Goal: Transaction & Acquisition: Purchase product/service

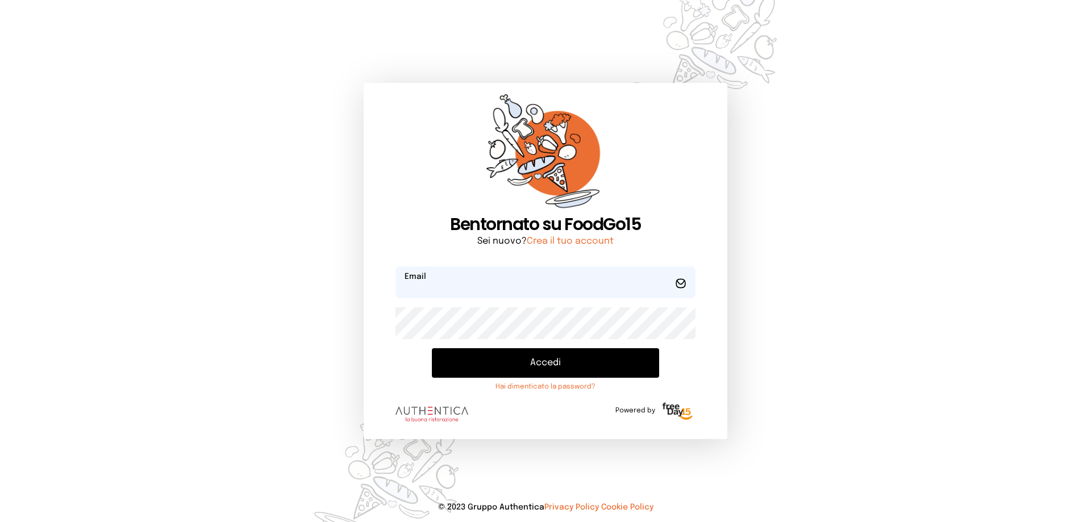
type input "**********"
click at [511, 373] on button "Accedi" at bounding box center [545, 363] width 227 height 30
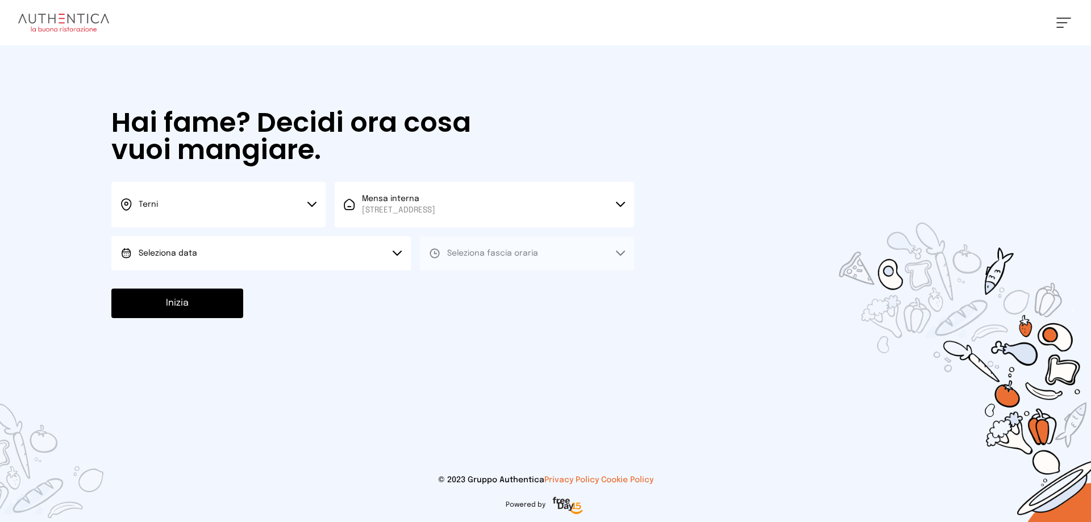
click at [166, 242] on button "Seleziona data" at bounding box center [260, 253] width 299 height 34
click at [177, 282] on span "[DATE], [DATE]" at bounding box center [167, 284] width 56 height 11
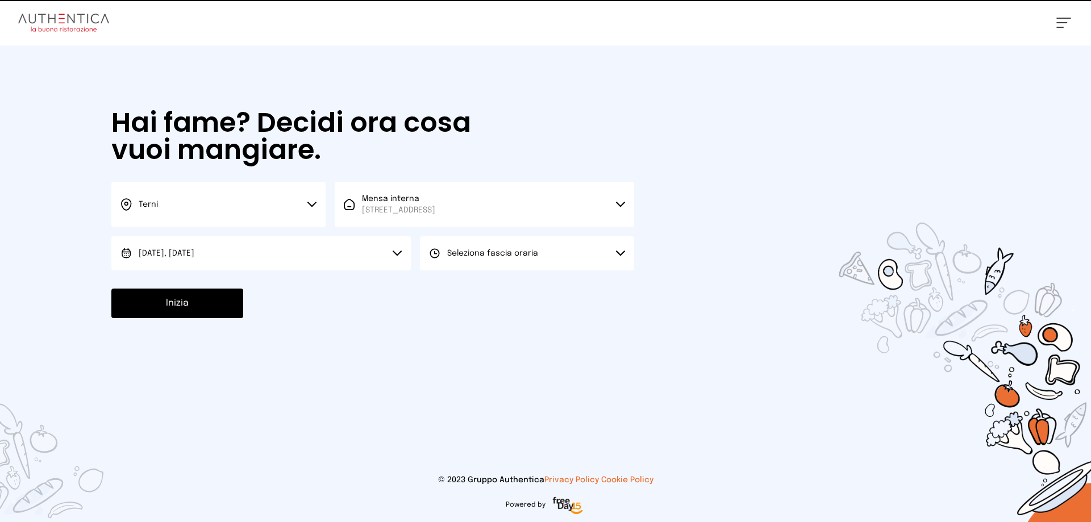
click at [490, 262] on button "Seleziona fascia oraria" at bounding box center [527, 253] width 214 height 34
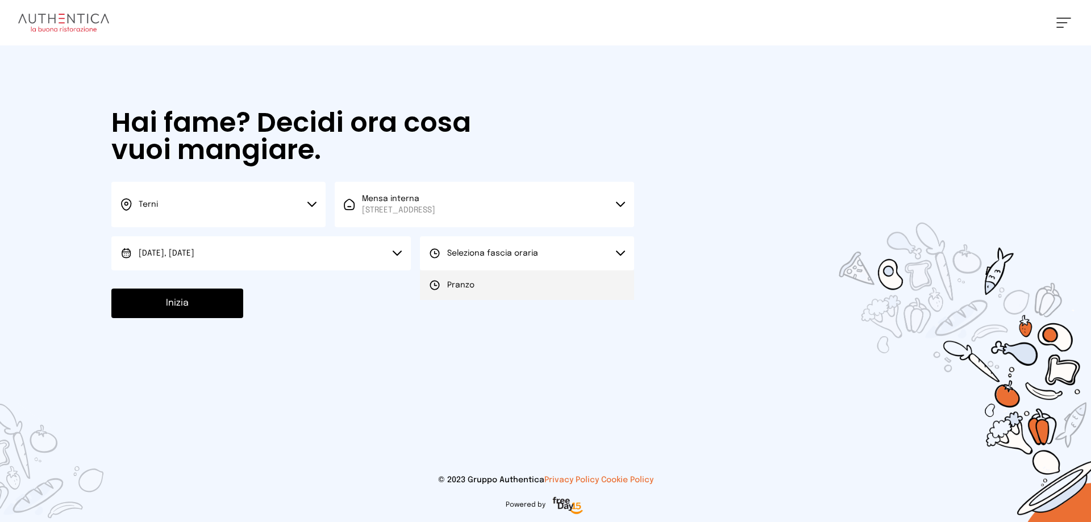
click at [464, 282] on span "Pranzo" at bounding box center [460, 284] width 27 height 11
click at [191, 310] on button "Inizia" at bounding box center [177, 304] width 132 height 30
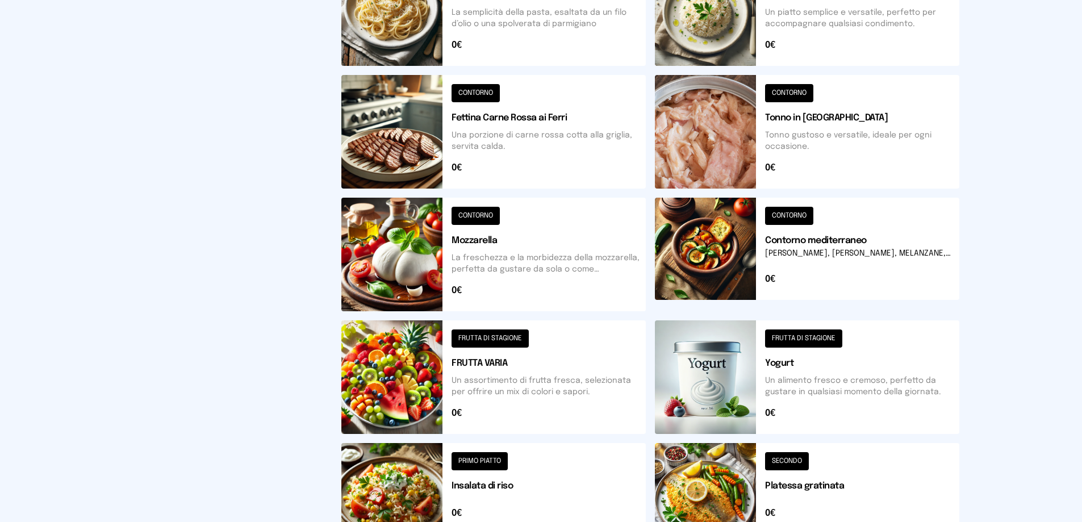
scroll to position [407, 0]
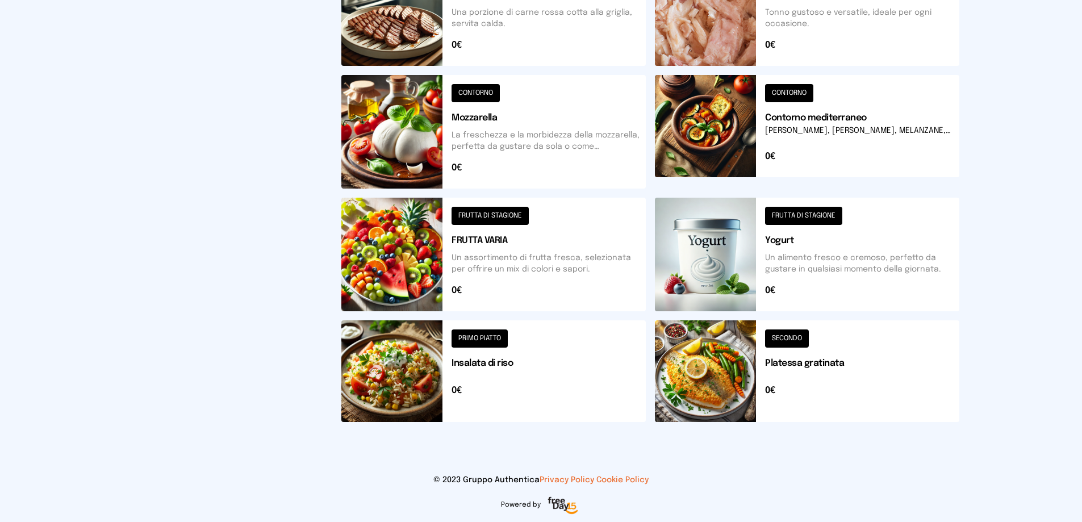
click at [744, 409] on button at bounding box center [807, 371] width 304 height 102
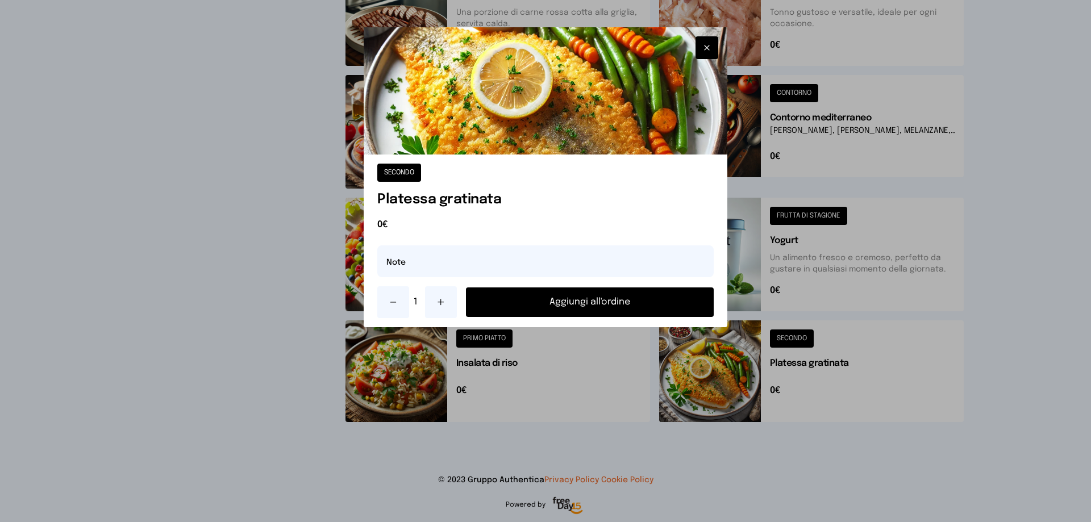
click at [625, 310] on button "Aggiungi all'ordine" at bounding box center [590, 302] width 248 height 30
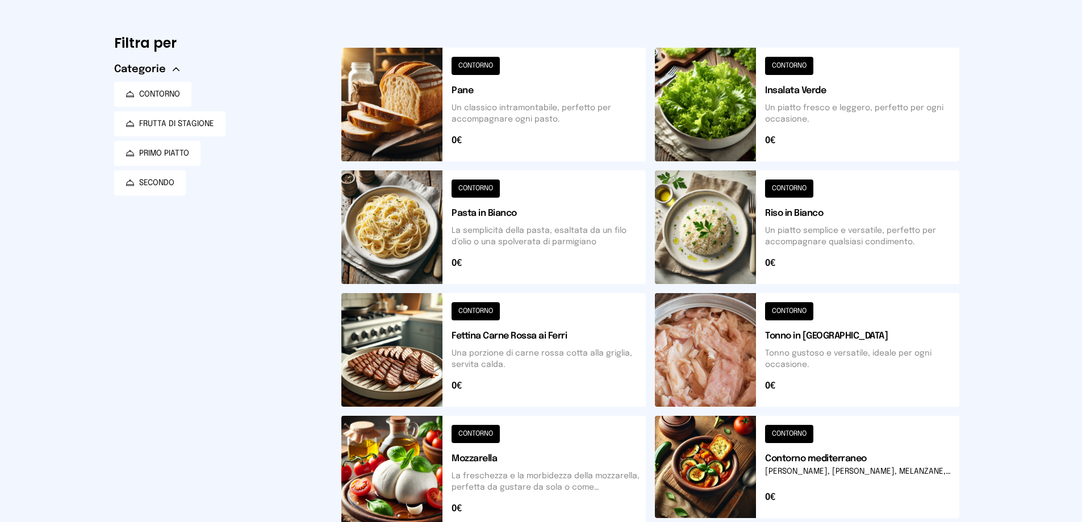
scroll to position [293, 0]
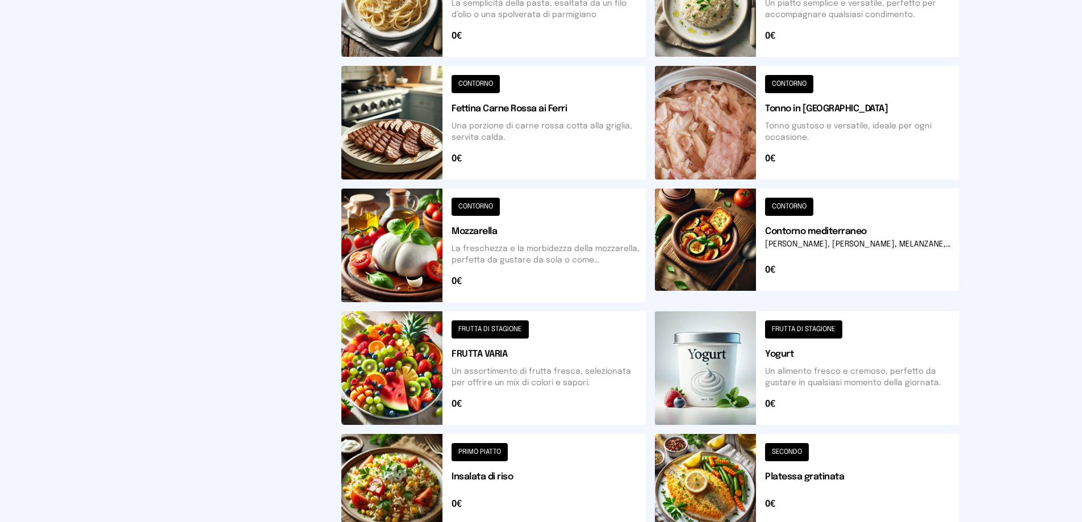
click at [711, 384] on button at bounding box center [807, 368] width 304 height 114
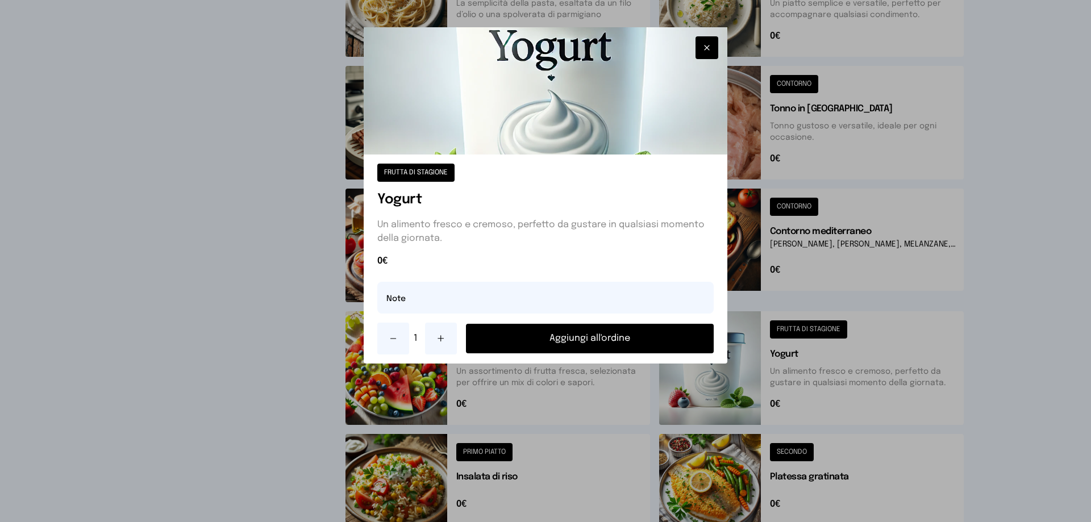
click at [576, 330] on button "Aggiungi all'ordine" at bounding box center [590, 339] width 248 height 30
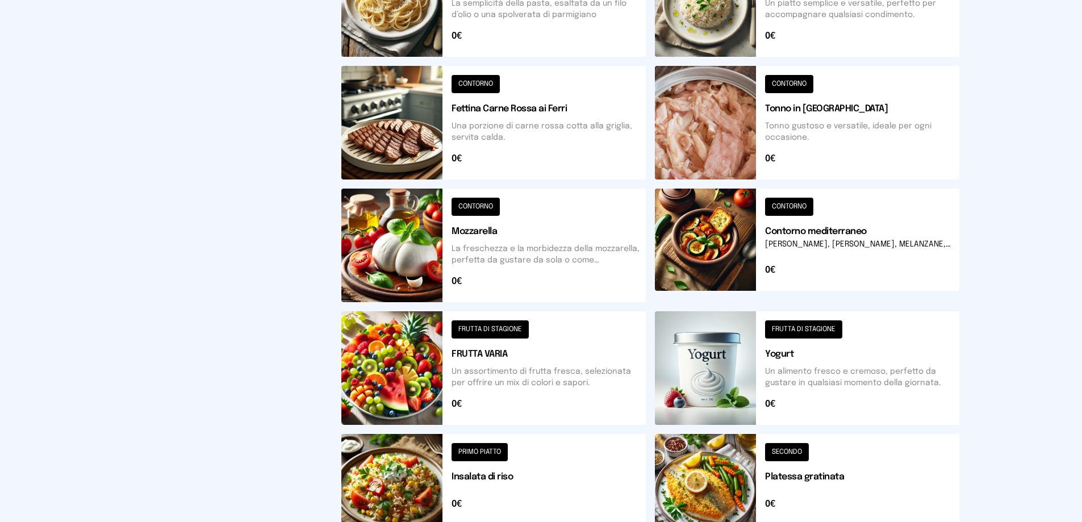
click at [411, 382] on button at bounding box center [493, 368] width 304 height 114
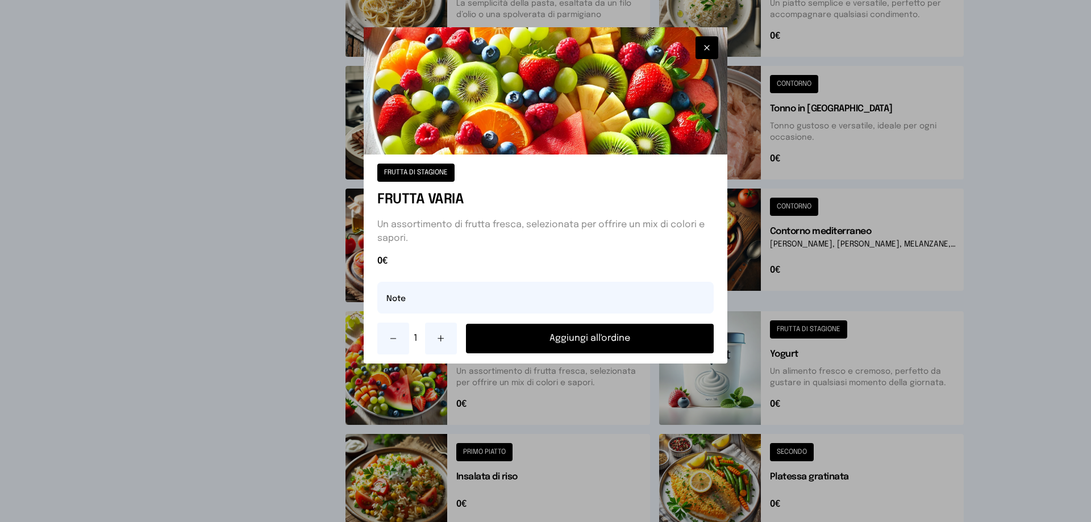
click at [573, 336] on button "Aggiungi all'ordine" at bounding box center [590, 339] width 248 height 30
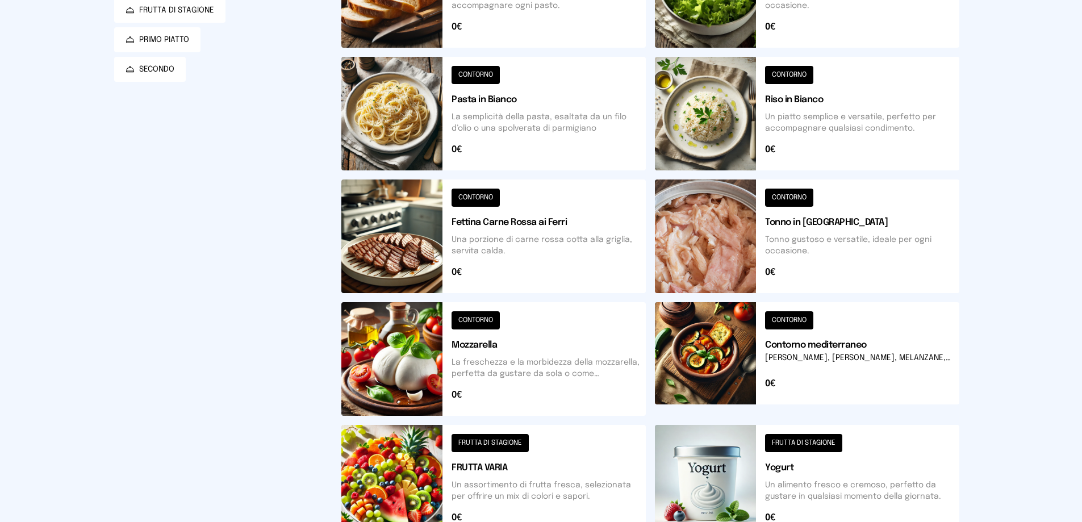
scroll to position [9, 0]
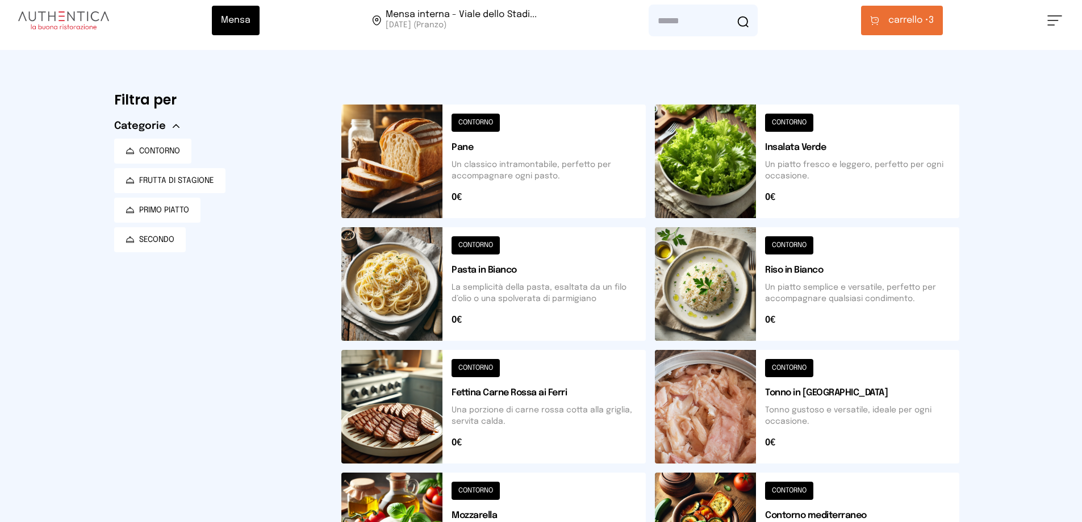
click at [792, 136] on button at bounding box center [807, 162] width 304 height 114
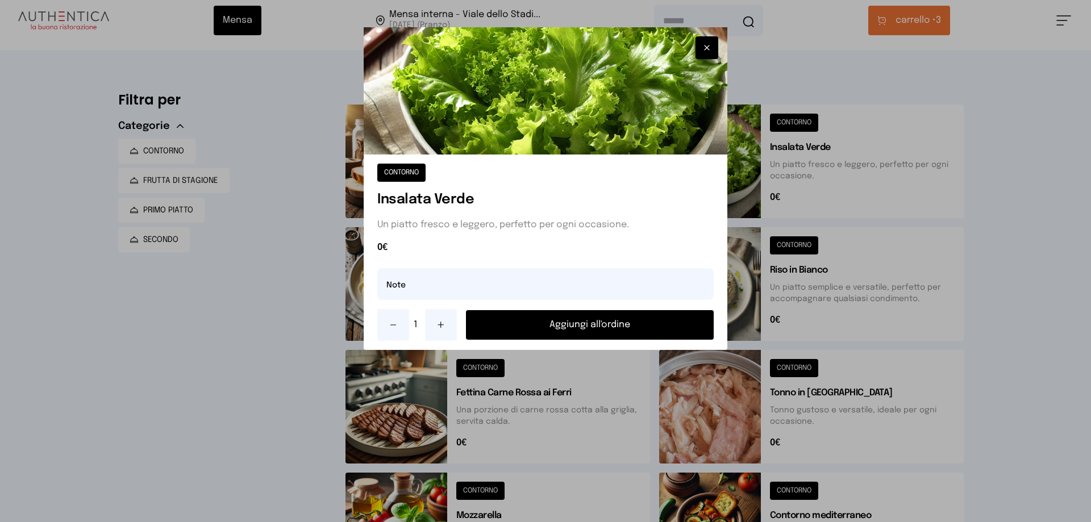
click at [621, 327] on button "Aggiungi all'ordine" at bounding box center [590, 325] width 248 height 30
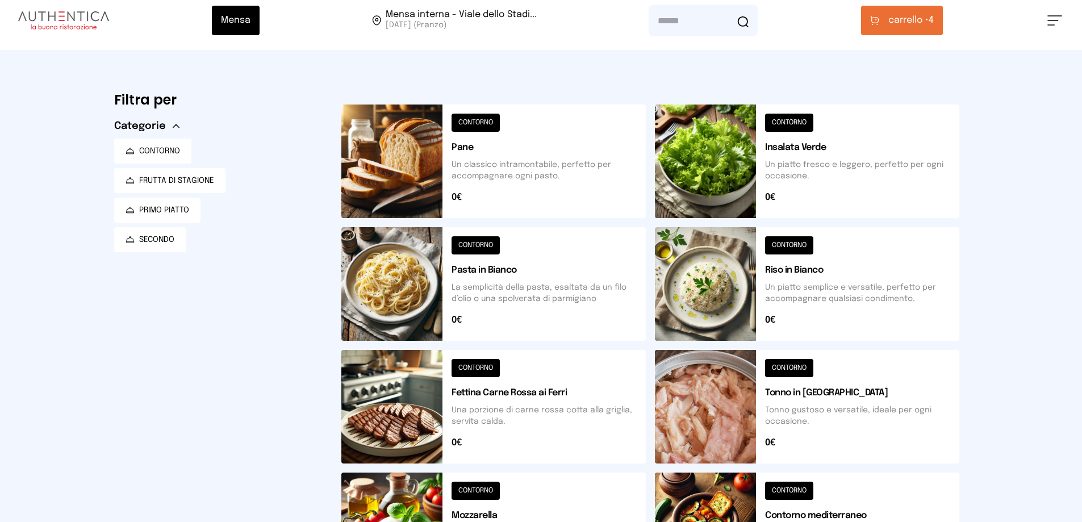
click at [940, 19] on button "carrello • 4" at bounding box center [902, 21] width 82 height 30
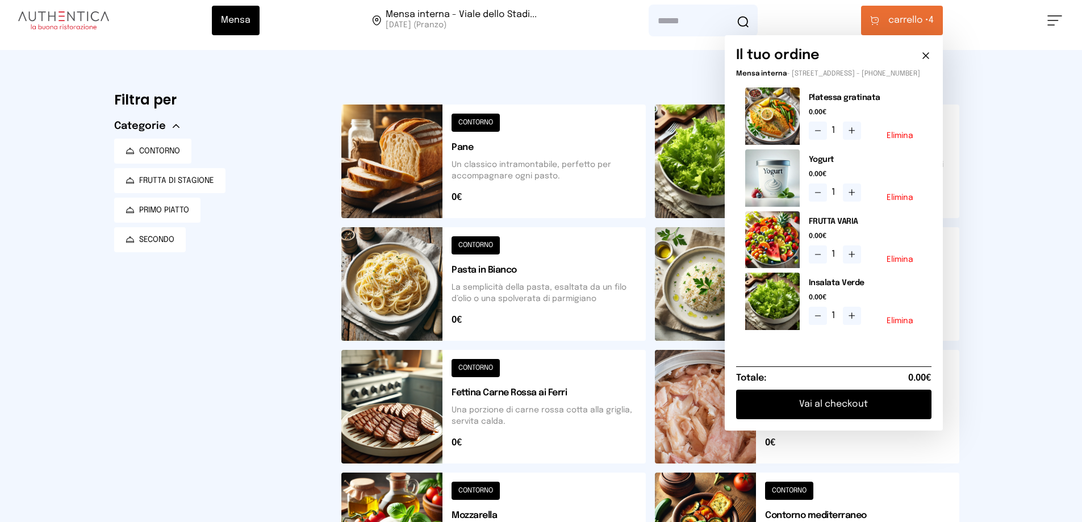
click at [859, 415] on button "Vai al checkout" at bounding box center [833, 405] width 195 height 30
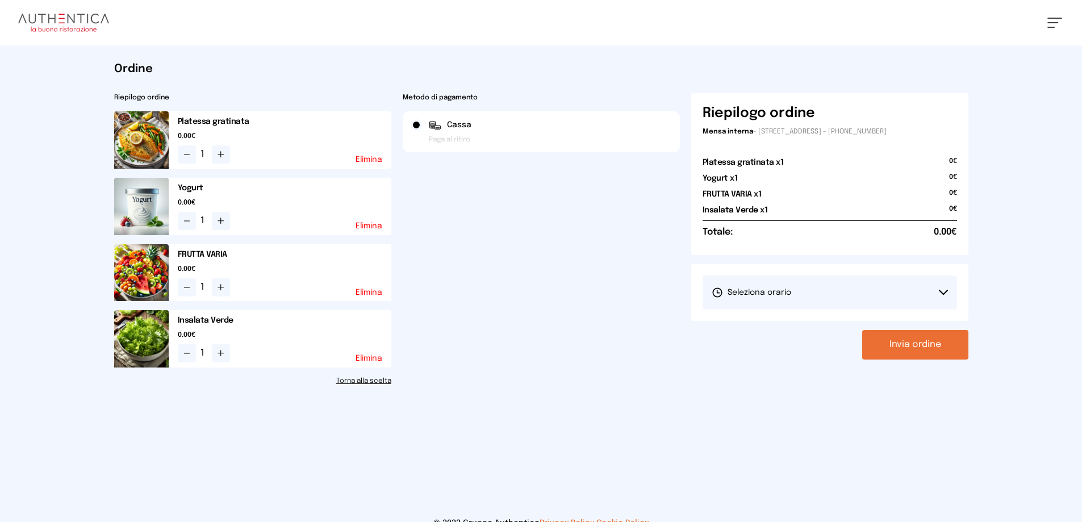
click at [769, 295] on span "Seleziona orario" at bounding box center [752, 292] width 80 height 11
drag, startPoint x: 752, startPoint y: 323, endPoint x: 871, endPoint y: 325, distance: 119.9
click at [757, 322] on span "1° Turno (13:00 - 15:00)" at bounding box center [755, 324] width 86 height 11
click at [921, 354] on button "Invia ordine" at bounding box center [915, 345] width 106 height 30
